Goal: Find specific page/section

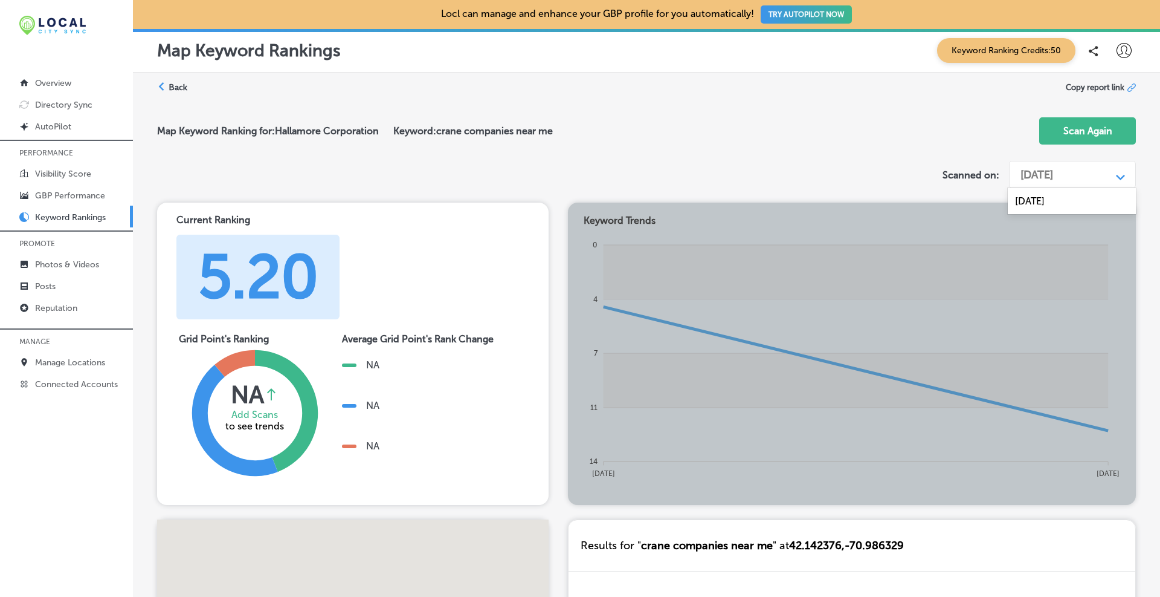
click at [1111, 173] on div "[DATE]" at bounding box center [1063, 174] width 97 height 23
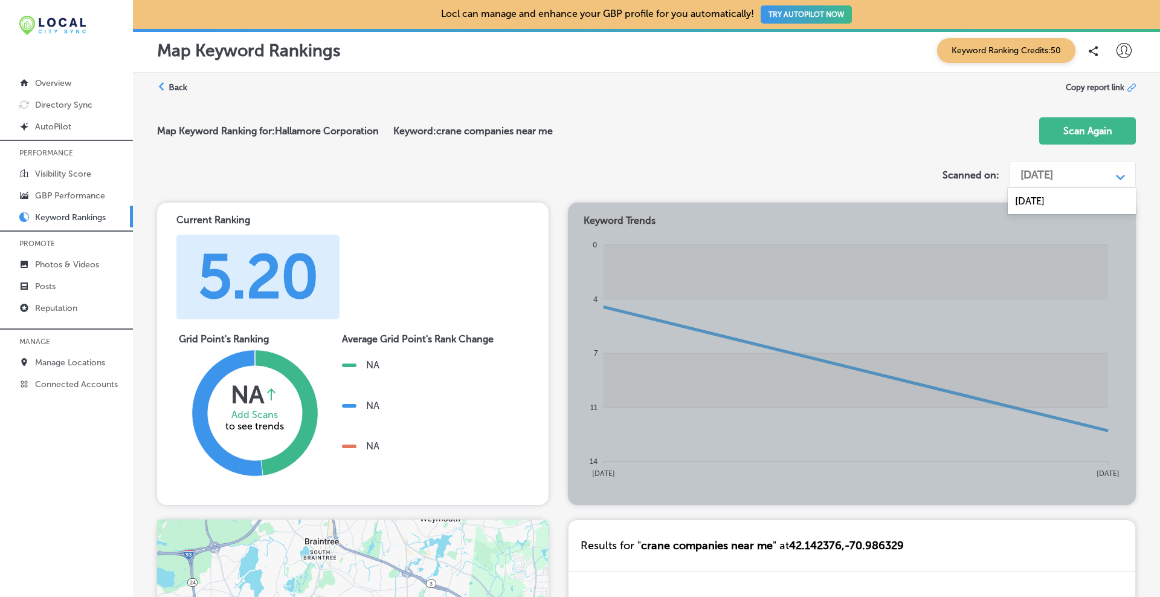
click at [1111, 173] on div "[DATE]" at bounding box center [1063, 174] width 97 height 23
click at [168, 89] on div "Back" at bounding box center [172, 87] width 30 height 11
